Goal: Use online tool/utility: Use online tool/utility

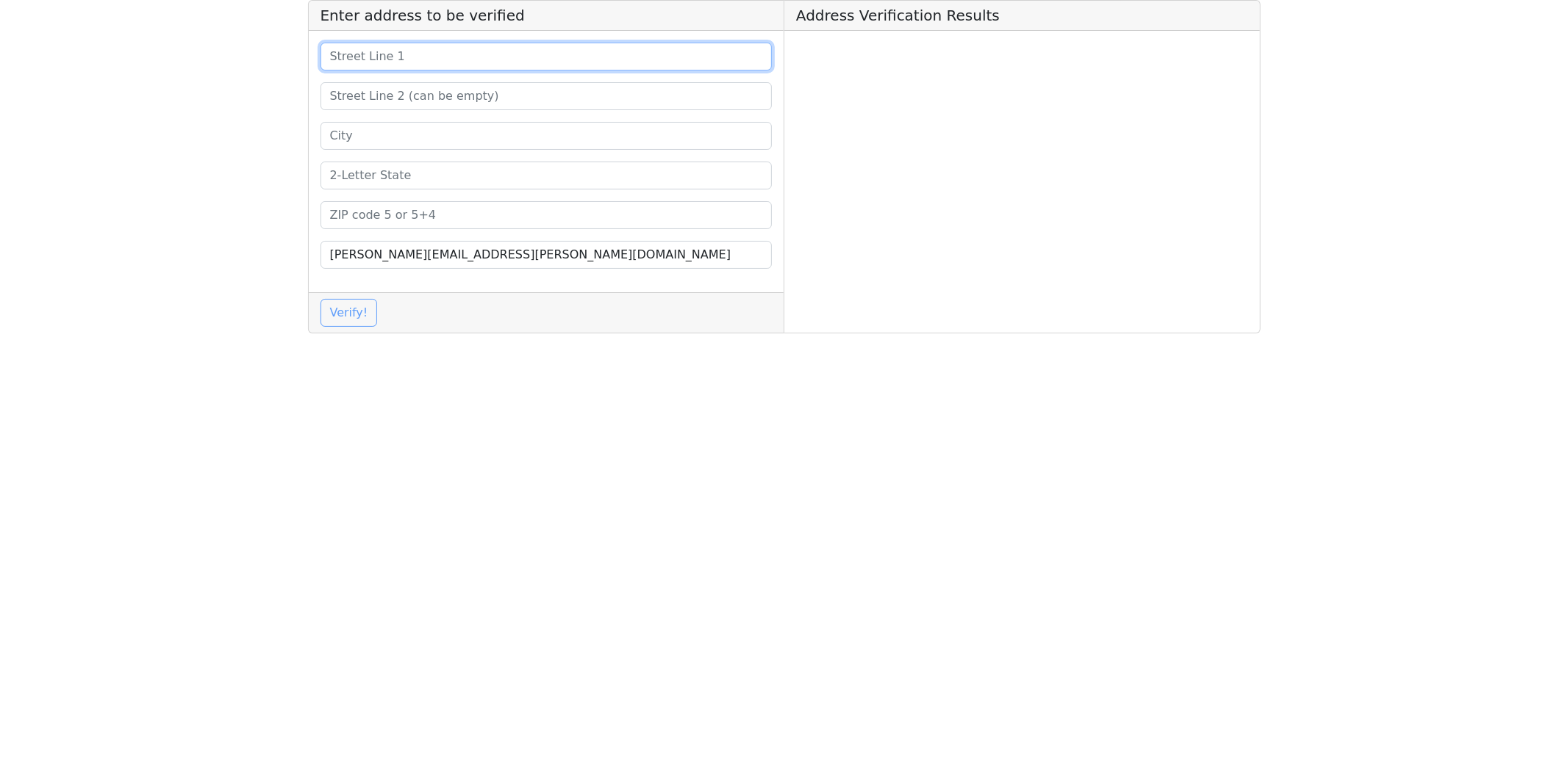
click at [453, 57] on input at bounding box center [546, 56] width 452 height 28
paste input "[STREET_ADDRESS][PERSON_NAME]"
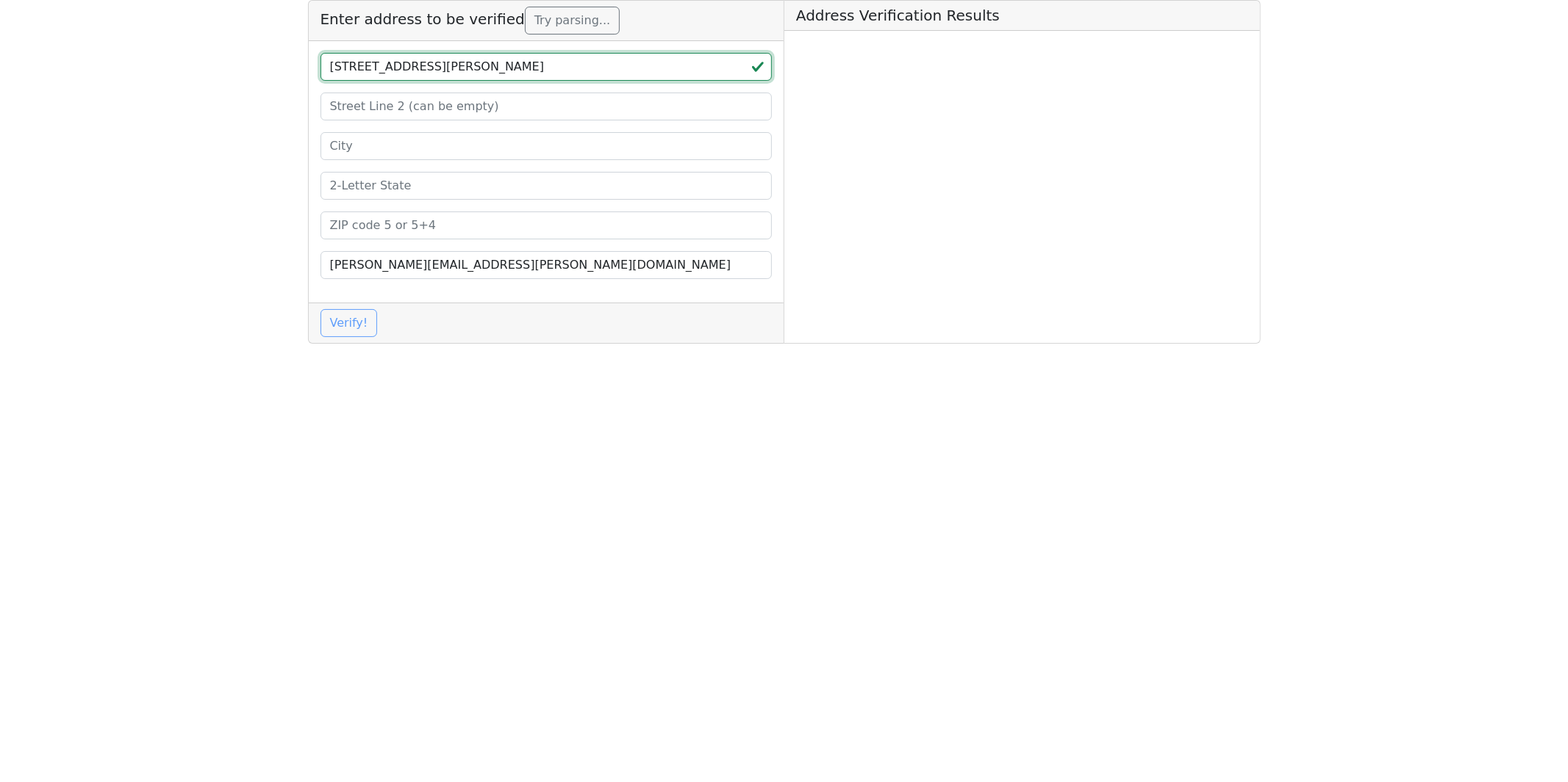
click at [516, 69] on input "[STREET_ADDRESS][PERSON_NAME]" at bounding box center [546, 66] width 452 height 28
type input "1800 greenbriar dr [PERSON_NAME] wi"
click at [417, 226] on input at bounding box center [546, 225] width 452 height 28
paste input "53589"
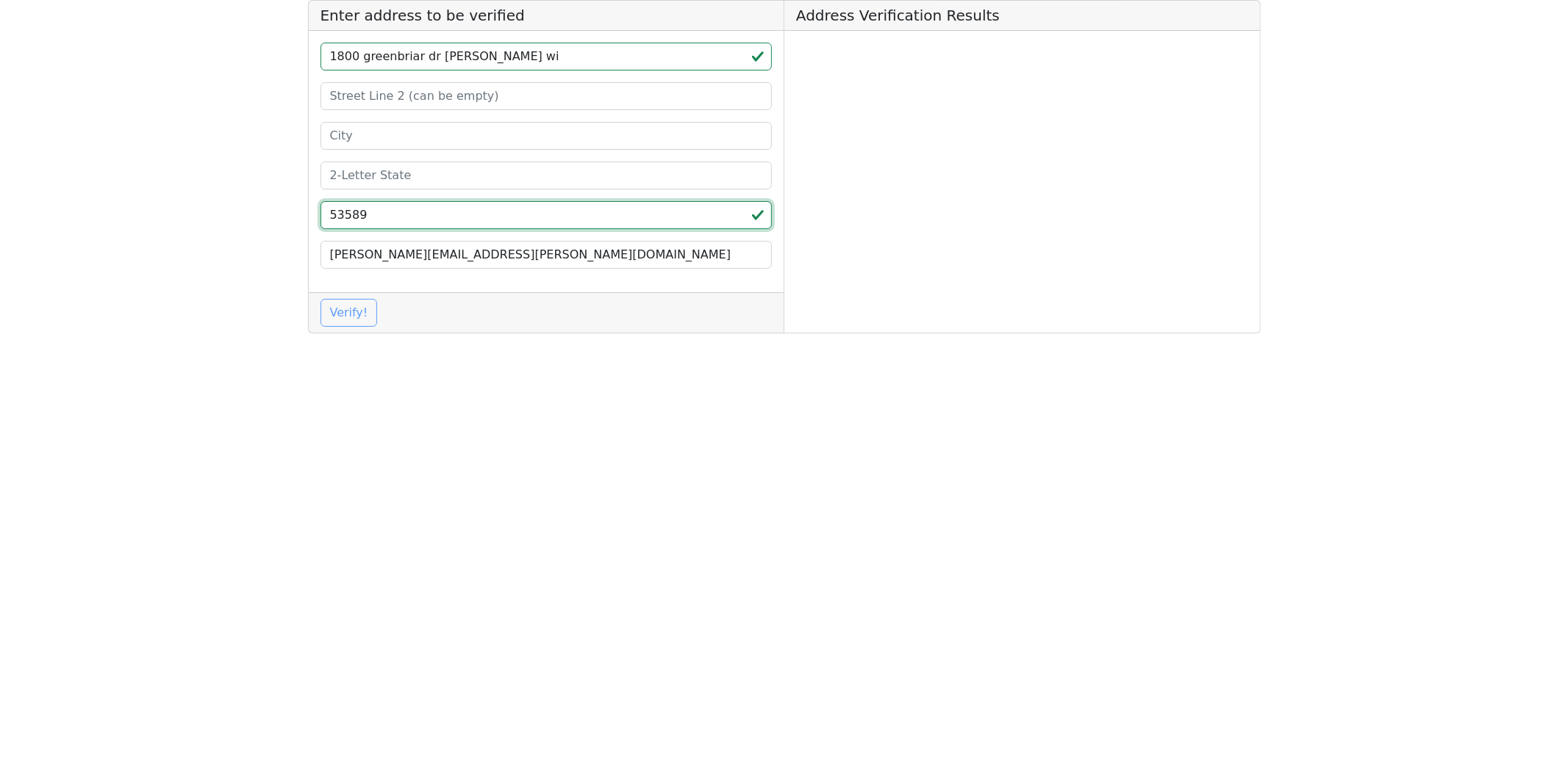
type input "53589"
click at [491, 57] on input "1800 greenbriar dr [PERSON_NAME] wi" at bounding box center [546, 56] width 452 height 28
type input "1800 greenbriar [PERSON_NAME]"
click at [372, 179] on input at bounding box center [546, 175] width 452 height 28
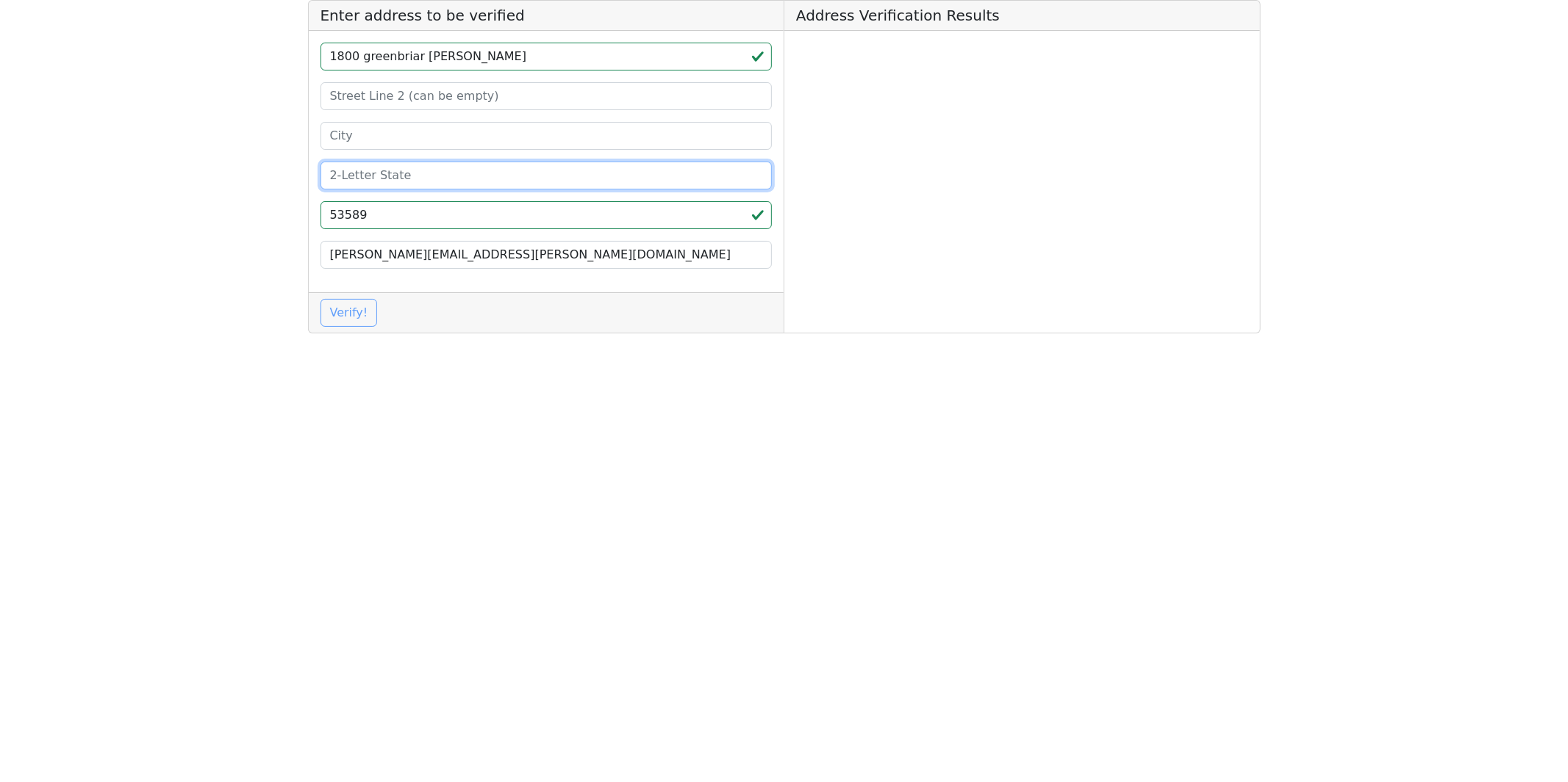
paste input "wi"
type input "w"
type input "WI"
click at [454, 57] on input "1800 greenbriar [PERSON_NAME]" at bounding box center [546, 56] width 452 height 28
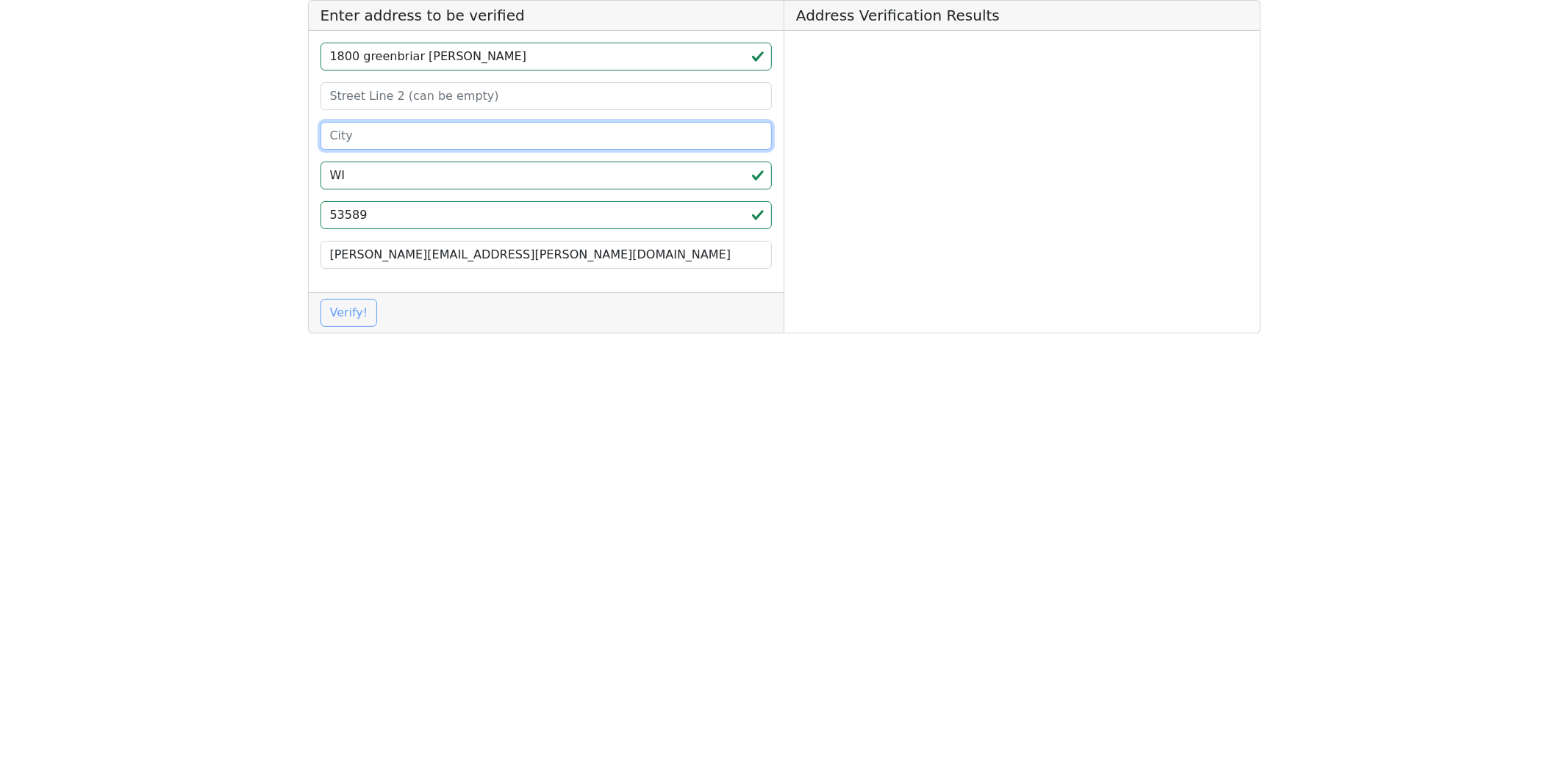
click at [356, 133] on input at bounding box center [546, 136] width 452 height 28
paste input "stoughton"
type input "stoughton"
click at [466, 53] on input "1800 greenbriar [PERSON_NAME]" at bounding box center [546, 56] width 452 height 28
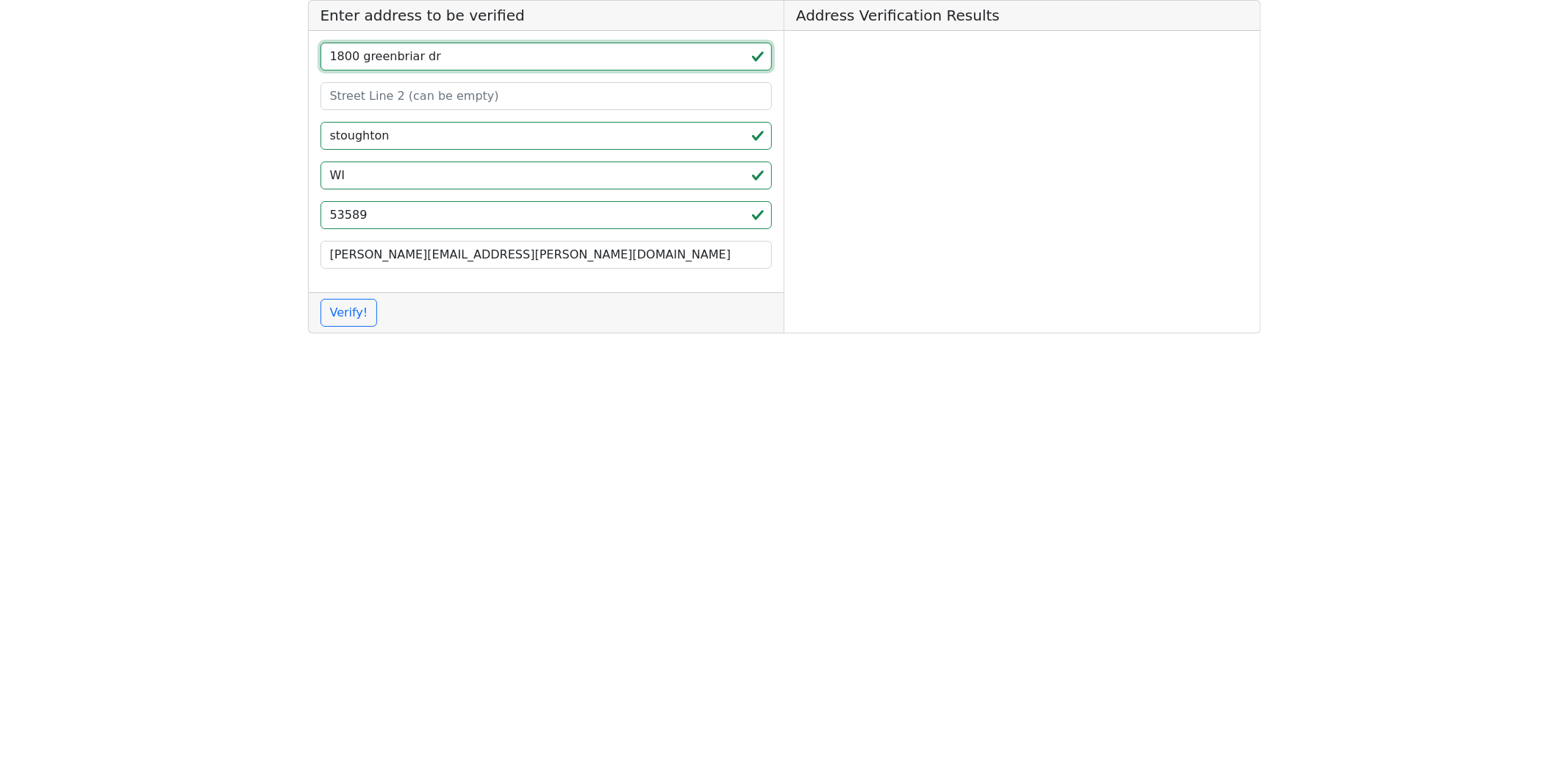
type input "1800 greenbriar dr"
click at [339, 332] on div "Verify!" at bounding box center [546, 312] width 475 height 41
click at [348, 319] on button "Verify!" at bounding box center [349, 312] width 57 height 28
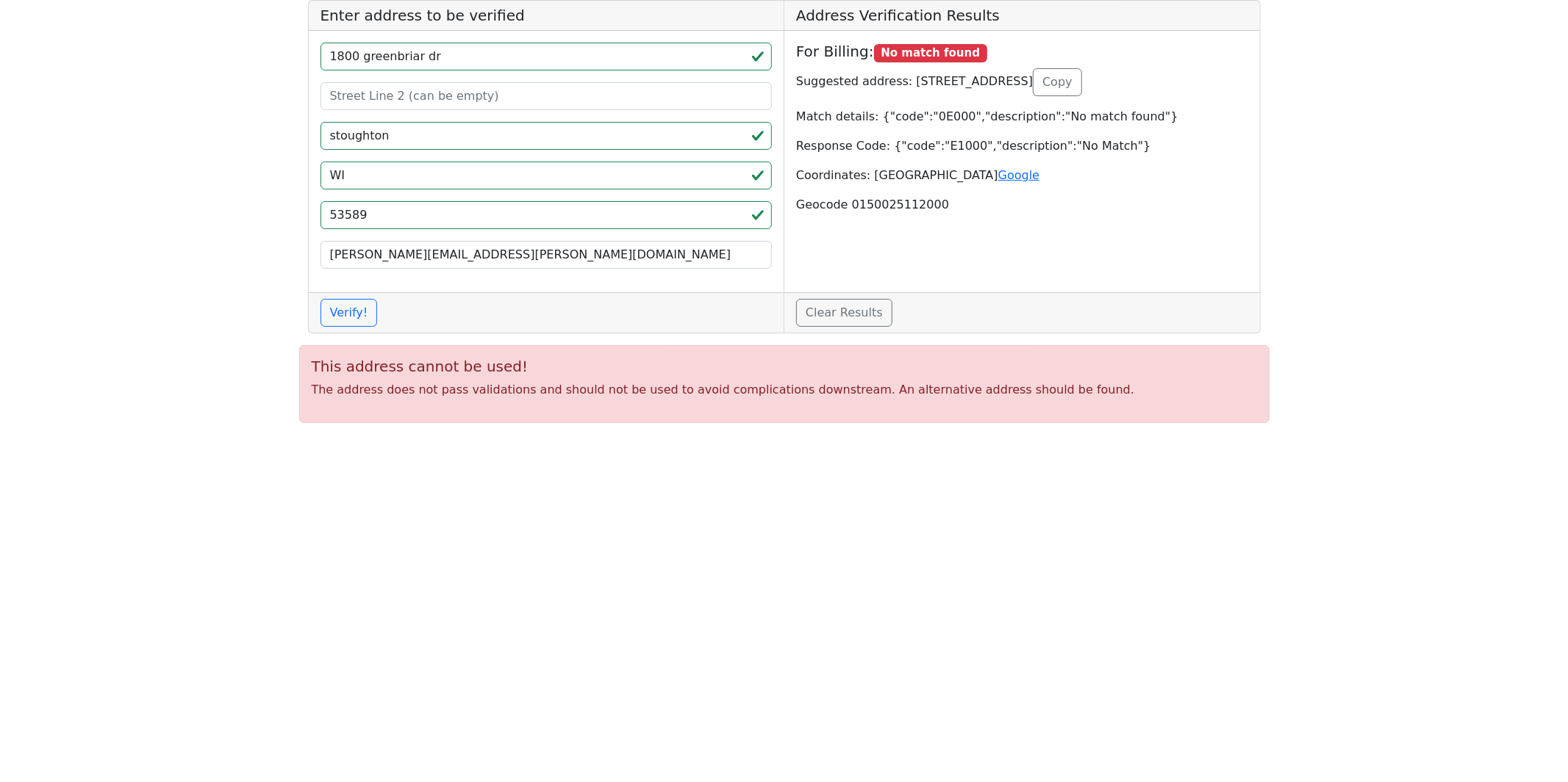
click at [906, 79] on p "Suggested address: [STREET_ADDRESS] Copy" at bounding box center [1022, 82] width 452 height 28
click at [1119, 77] on p "Suggested address: [STREET_ADDRESS] Copy" at bounding box center [1022, 82] width 452 height 28
copy p "[STREET_ADDRESS][PERSON_NAME]"
